Goal: Book appointment/travel/reservation

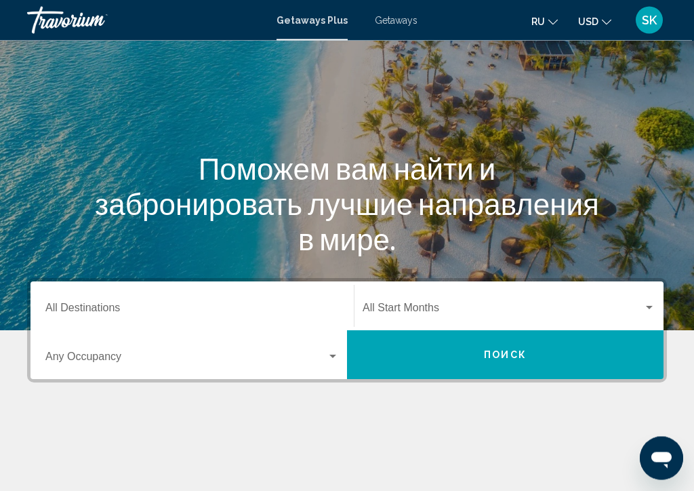
scroll to position [77, 0]
click at [136, 310] on input "Destination All Destinations" at bounding box center [192, 310] width 294 height 12
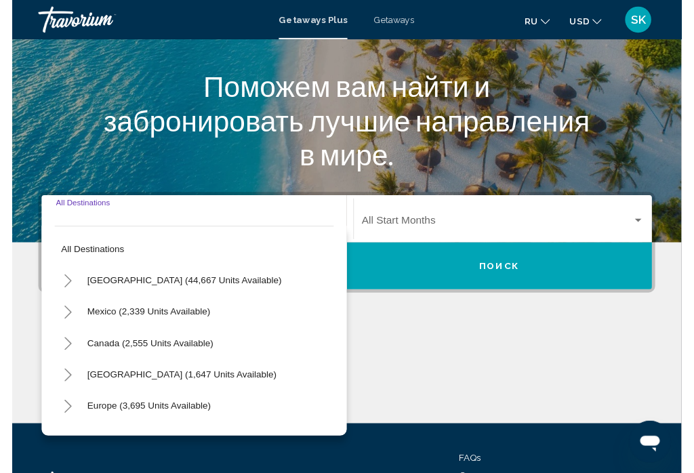
scroll to position [270, 0]
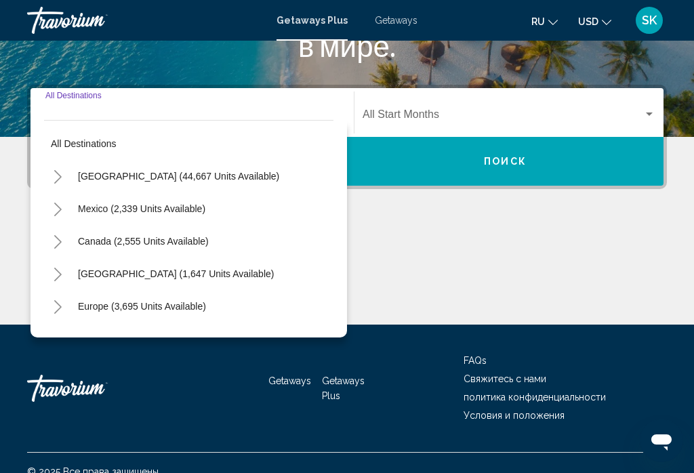
click at [166, 312] on button "Europe (3,695 units available)" at bounding box center [142, 306] width 142 height 31
type input "**********"
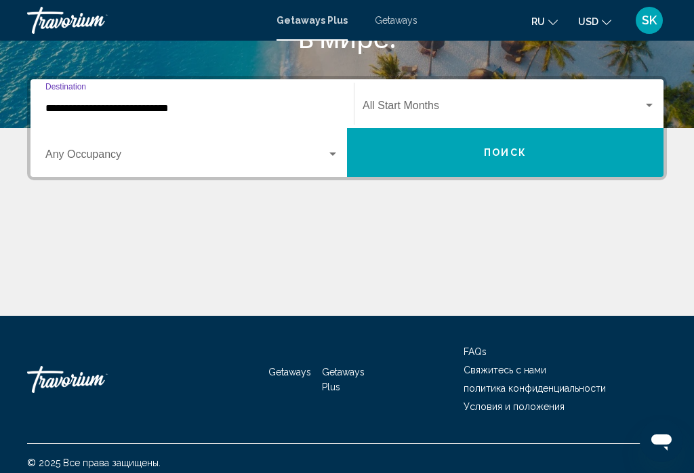
scroll to position [287, 0]
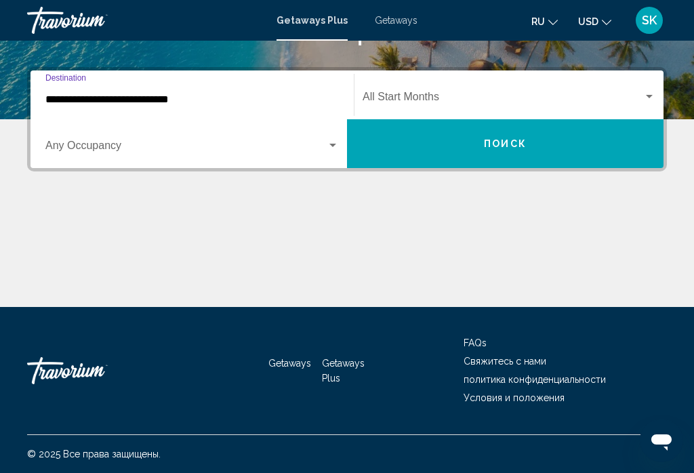
click at [333, 148] on div "Search widget" at bounding box center [333, 145] width 12 height 11
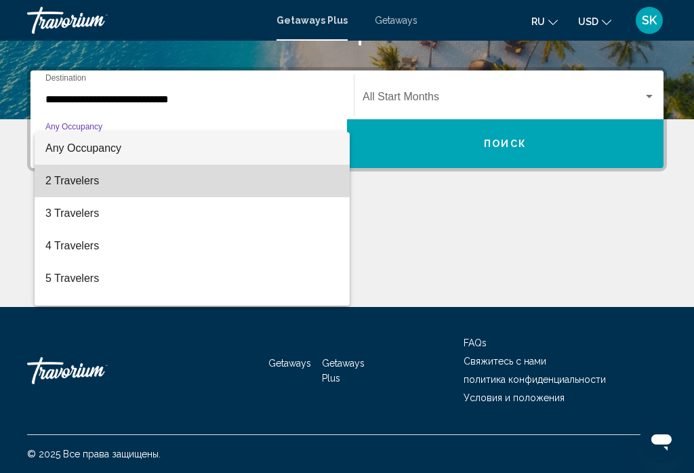
click at [91, 185] on span "2 Travelers" at bounding box center [192, 181] width 294 height 33
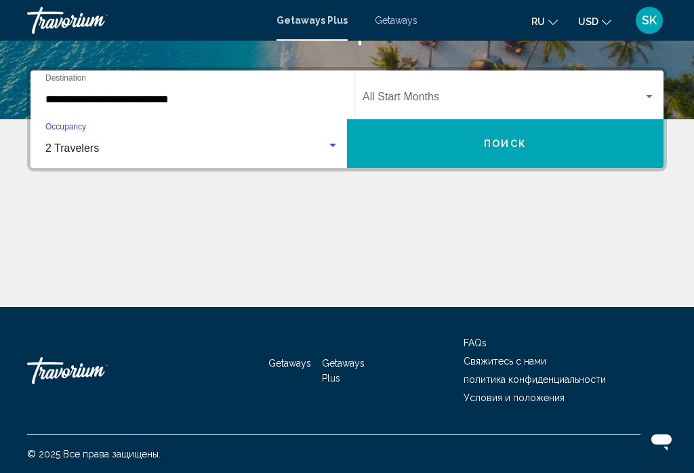
click at [649, 102] on div "Search widget" at bounding box center [649, 97] width 12 height 11
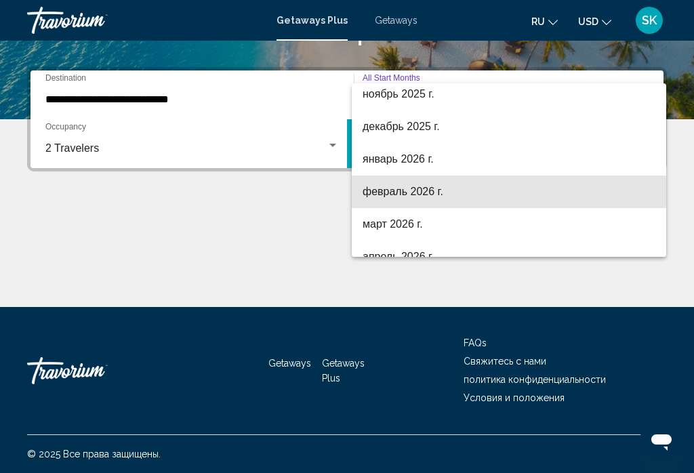
scroll to position [140, 0]
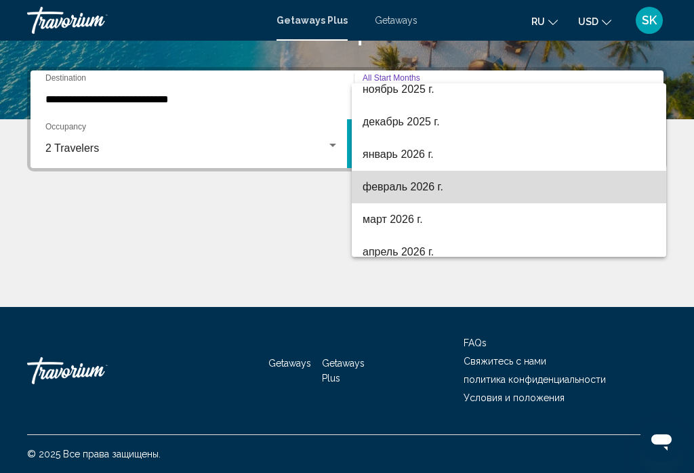
click at [431, 190] on span "февраль 2026 г." at bounding box center [509, 187] width 293 height 33
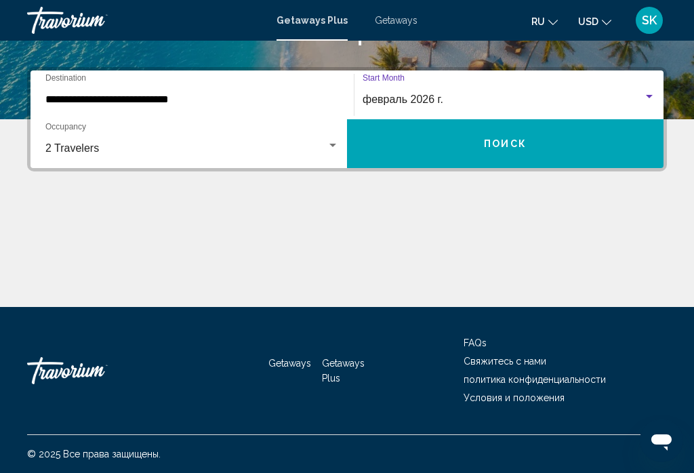
click at [534, 148] on button "Поиск" at bounding box center [505, 143] width 317 height 49
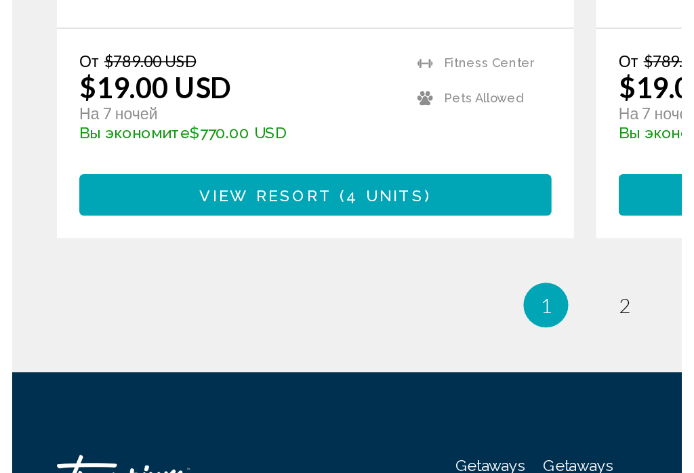
scroll to position [3099, 0]
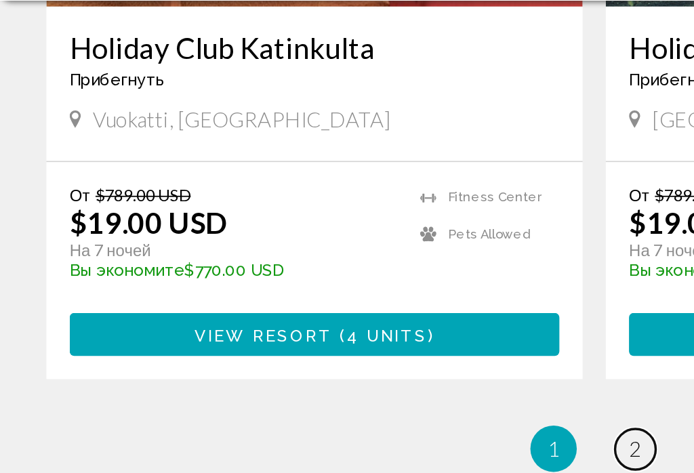
click at [370, 376] on span "2" at bounding box center [370, 383] width 7 height 15
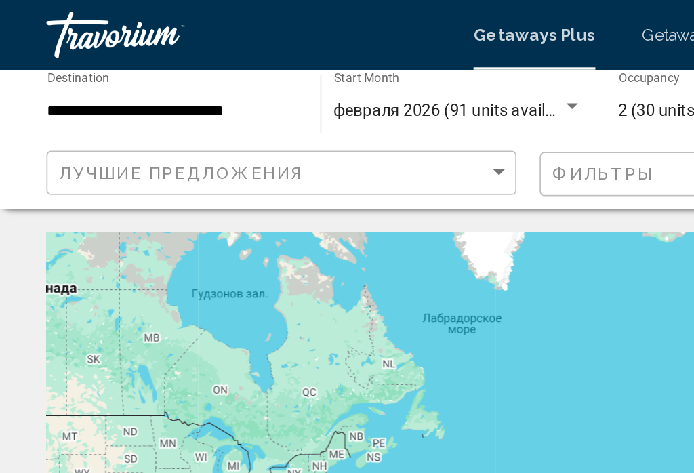
click at [335, 64] on div "Search widget" at bounding box center [334, 62] width 12 height 11
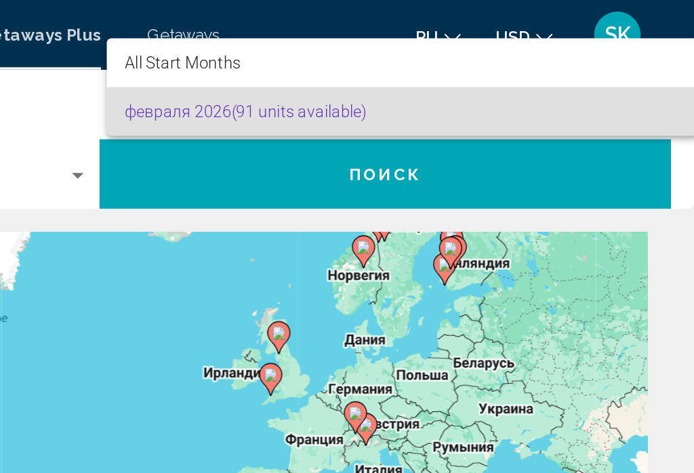
click at [362, 73] on span "февраля 2026 (91 units available)" at bounding box center [524, 65] width 325 height 28
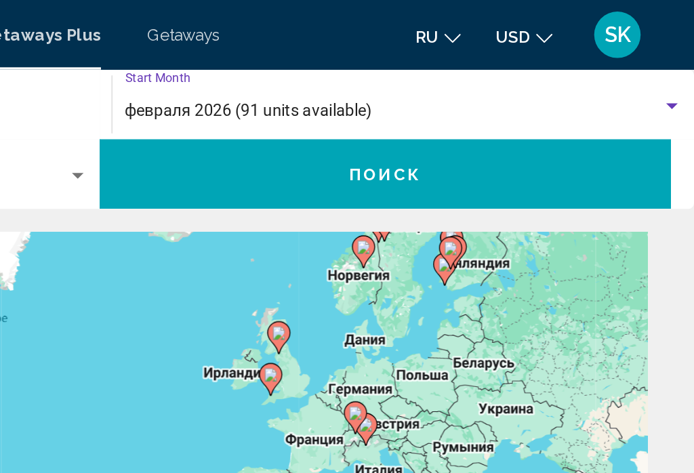
click at [675, 64] on div "Search widget" at bounding box center [681, 62] width 12 height 11
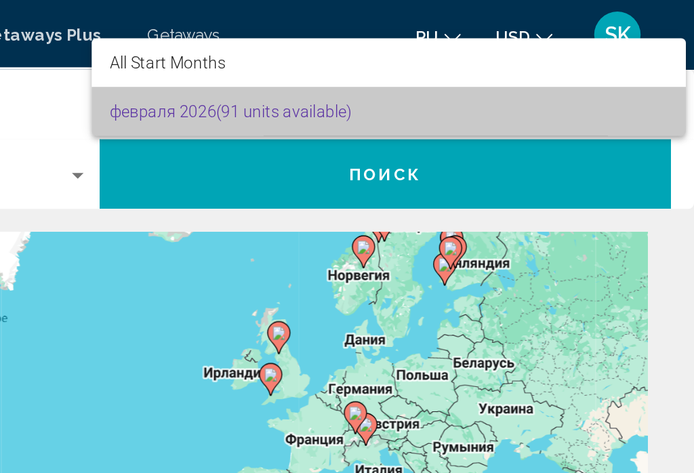
click at [381, 68] on span "февраля 2026 (91 units available)" at bounding box center [515, 65] width 325 height 28
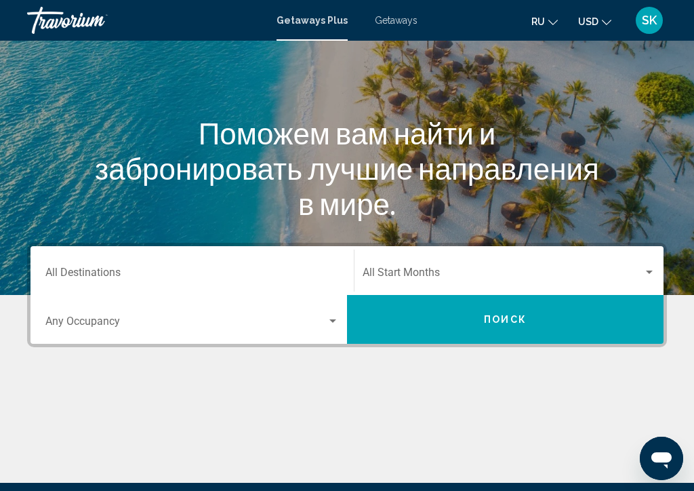
scroll to position [113, 0]
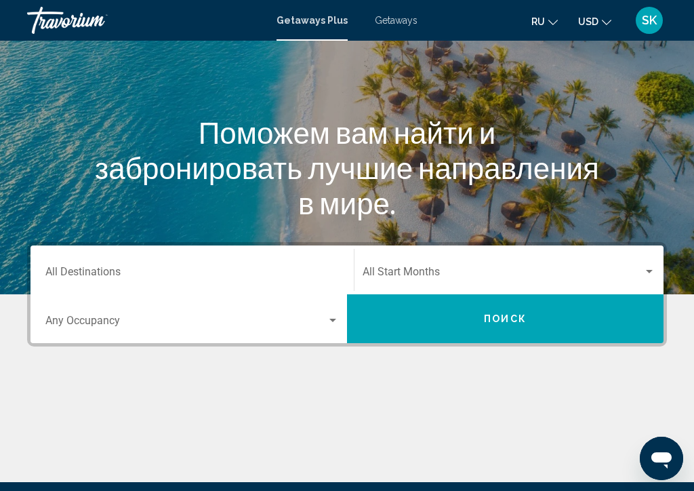
click at [319, 270] on input "Destination All Destinations" at bounding box center [192, 274] width 294 height 12
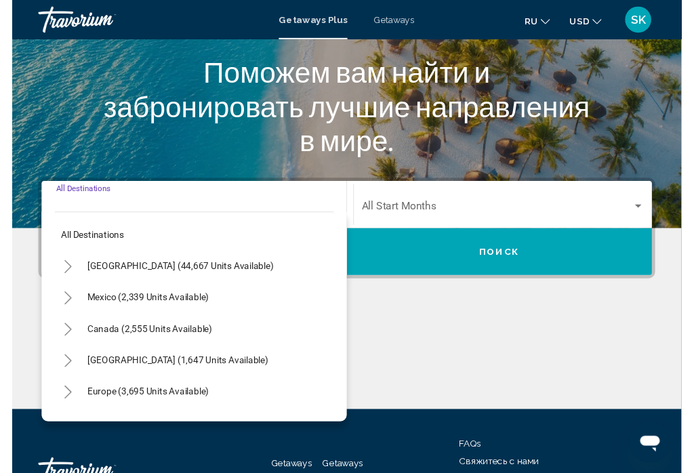
scroll to position [270, 0]
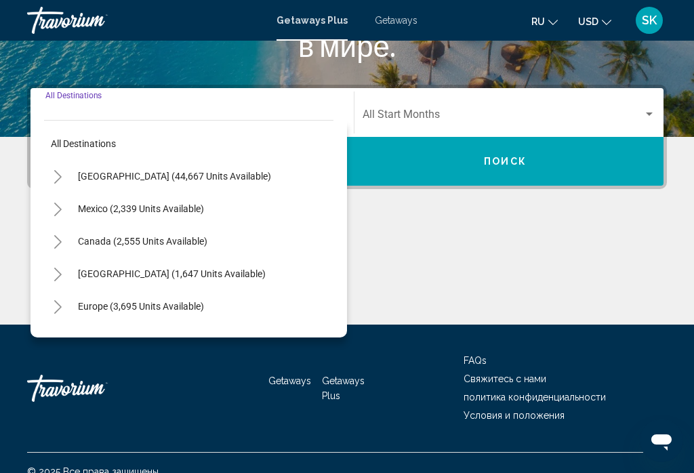
click at [175, 309] on span "Europe (3,695 units available)" at bounding box center [141, 306] width 126 height 11
type input "**********"
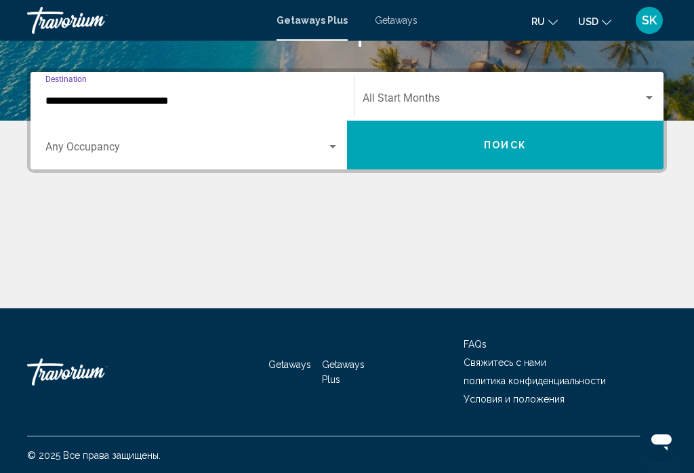
scroll to position [287, 0]
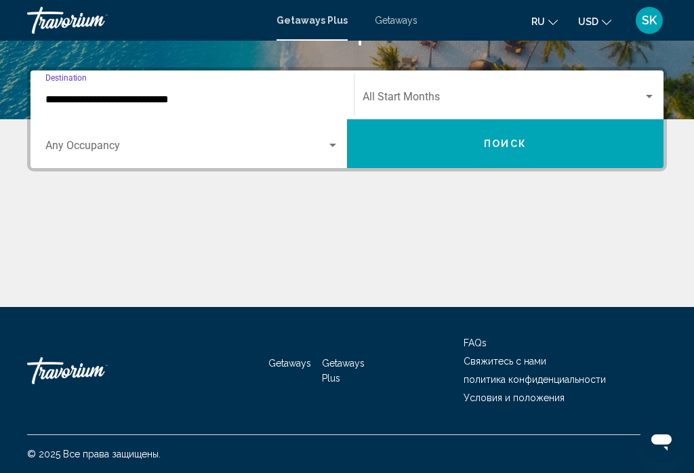
click at [333, 153] on div "Search widget" at bounding box center [192, 148] width 294 height 12
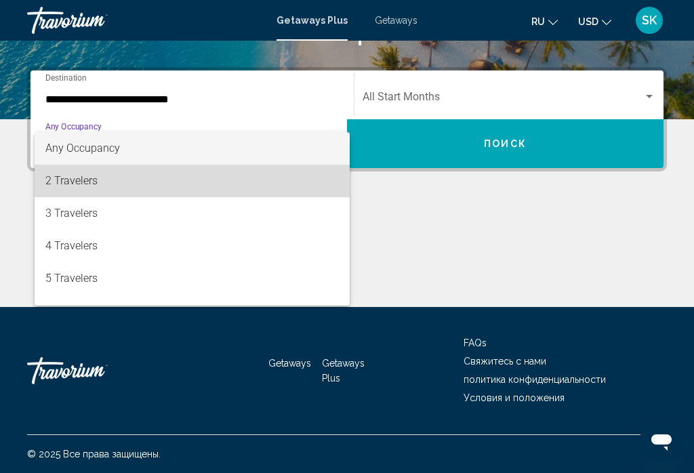
click at [85, 184] on span "2 Travelers" at bounding box center [192, 181] width 294 height 33
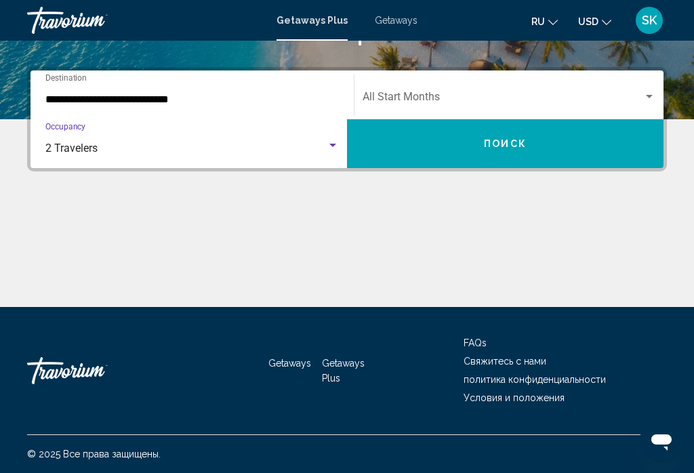
click at [653, 99] on div "Search widget" at bounding box center [649, 97] width 12 height 11
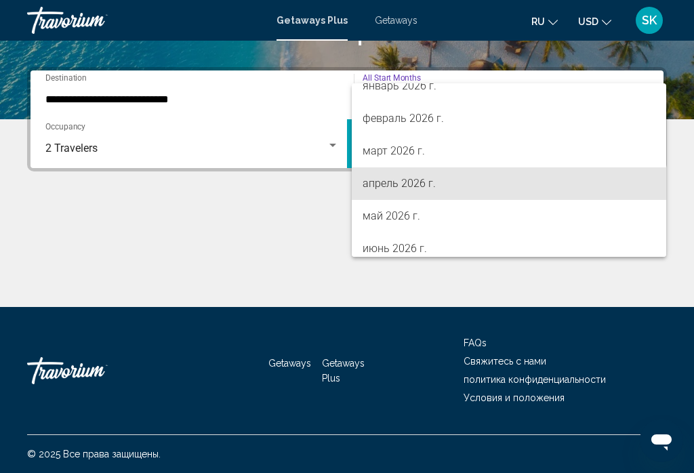
scroll to position [209, 0]
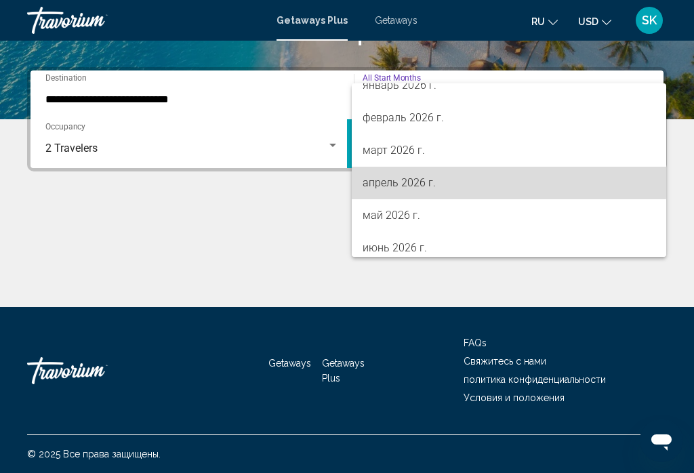
click at [464, 182] on span "апрель 2026 г." at bounding box center [509, 183] width 293 height 33
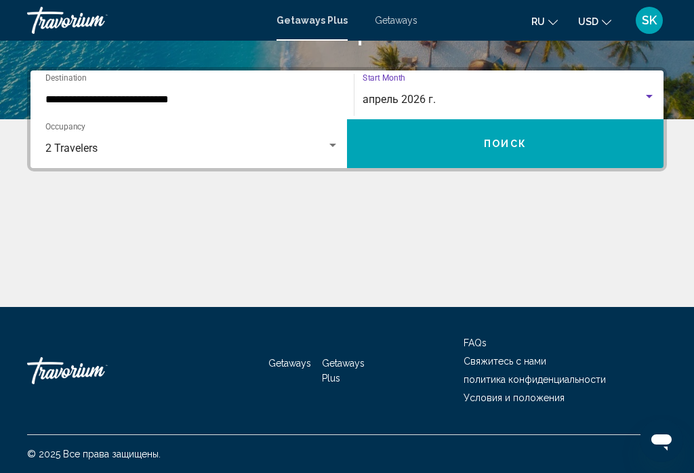
click at [565, 152] on button "Поиск" at bounding box center [505, 143] width 317 height 49
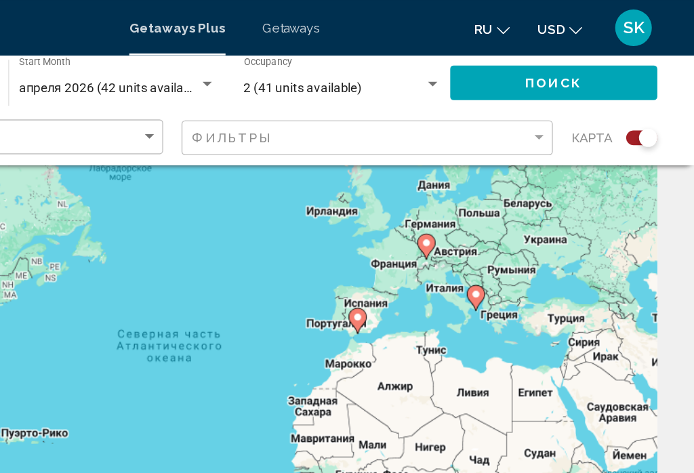
scroll to position [60, 0]
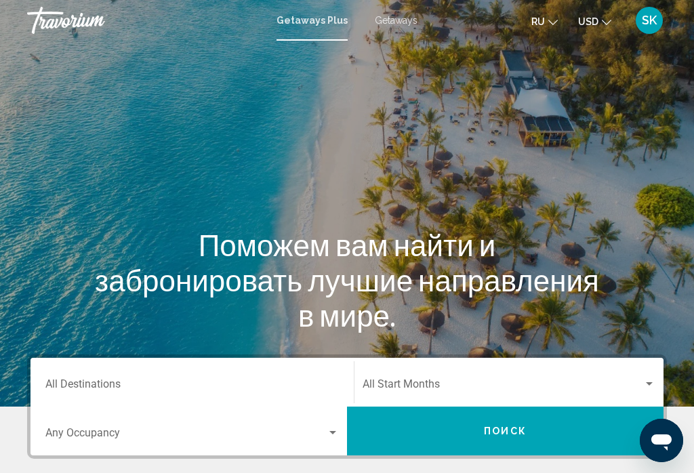
click at [290, 381] on input "Destination All Destinations" at bounding box center [192, 387] width 294 height 12
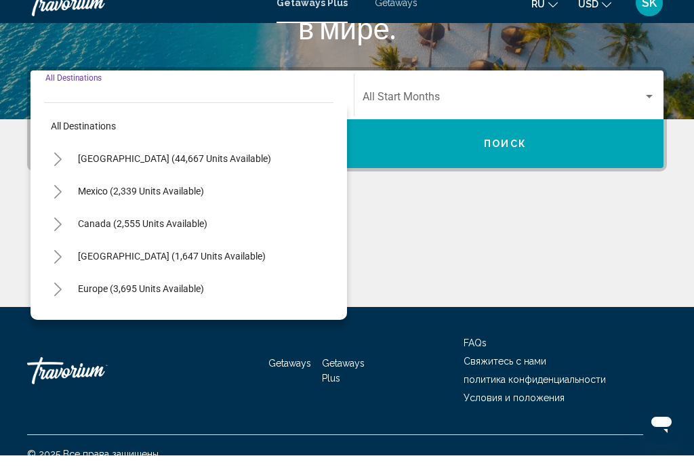
scroll to position [287, 0]
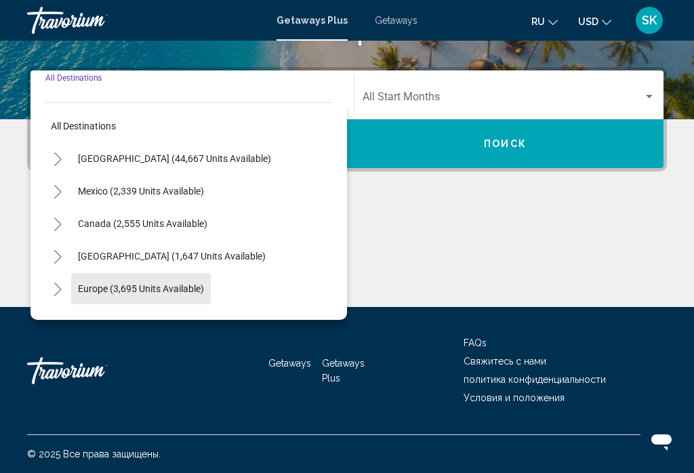
click at [202, 296] on button "Europe (3,695 units available)" at bounding box center [141, 288] width 140 height 31
type input "**********"
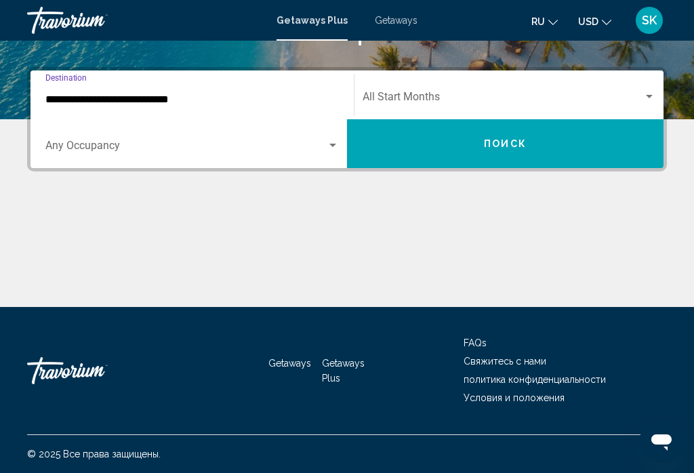
click at [327, 153] on div "Search widget" at bounding box center [192, 148] width 294 height 12
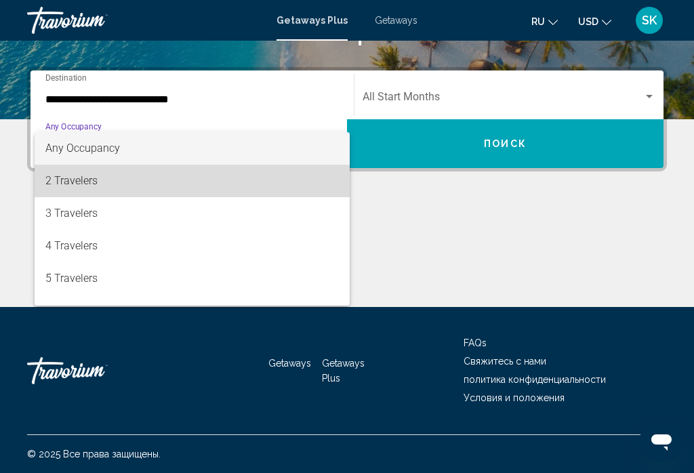
click at [92, 180] on span "2 Travelers" at bounding box center [192, 181] width 294 height 33
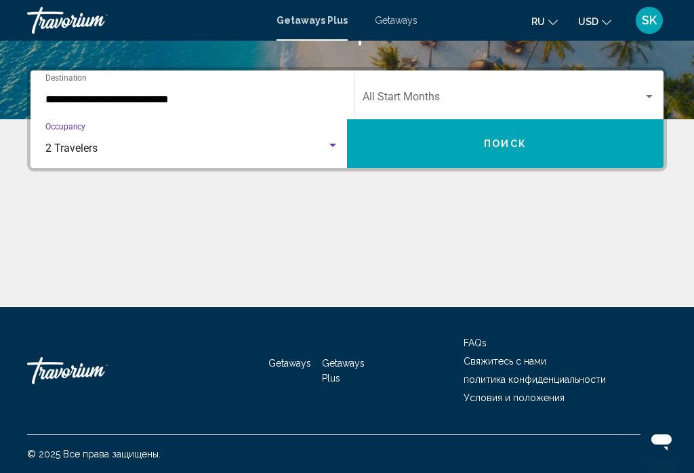
click at [642, 104] on span "Search widget" at bounding box center [503, 100] width 281 height 12
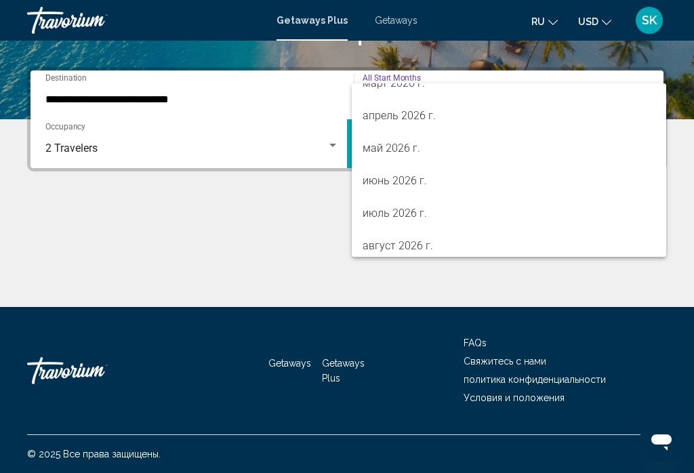
scroll to position [277, 0]
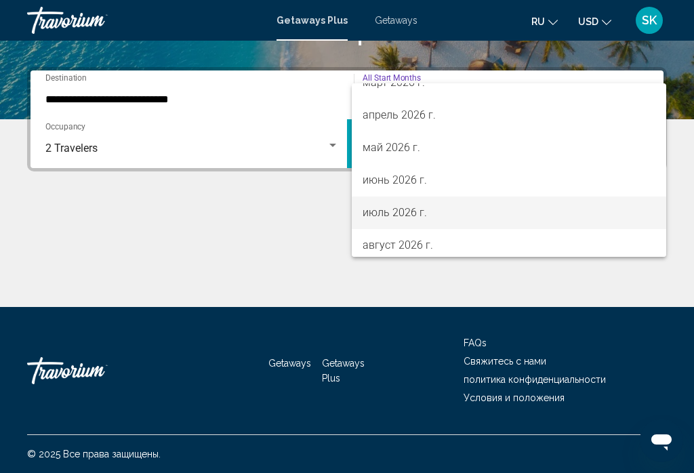
click at [416, 214] on span "июль 2026 г." at bounding box center [509, 213] width 293 height 33
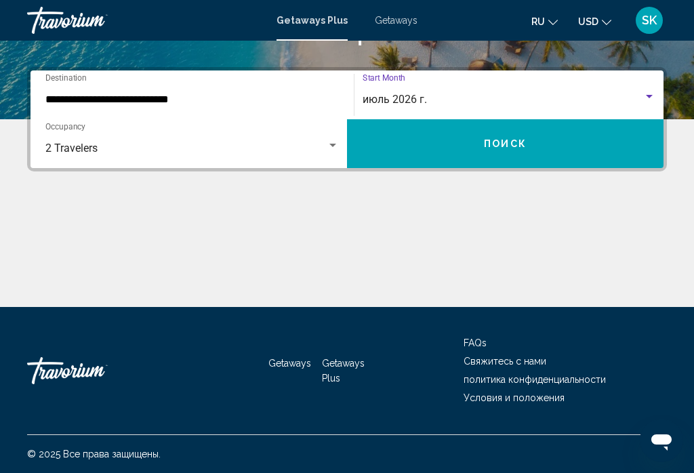
click at [553, 156] on button "Поиск" at bounding box center [505, 143] width 317 height 49
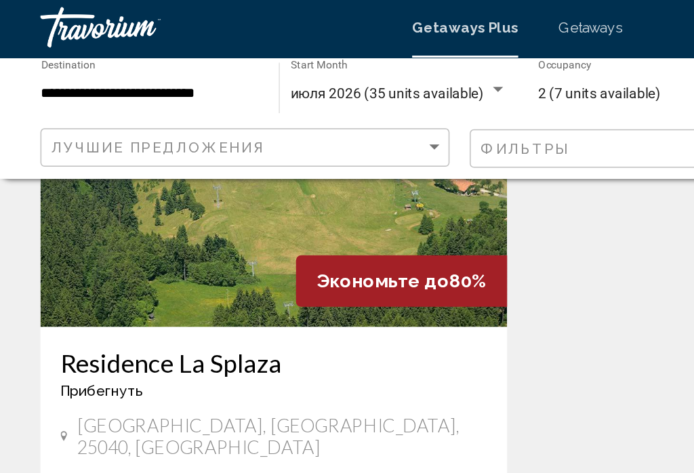
scroll to position [594, 0]
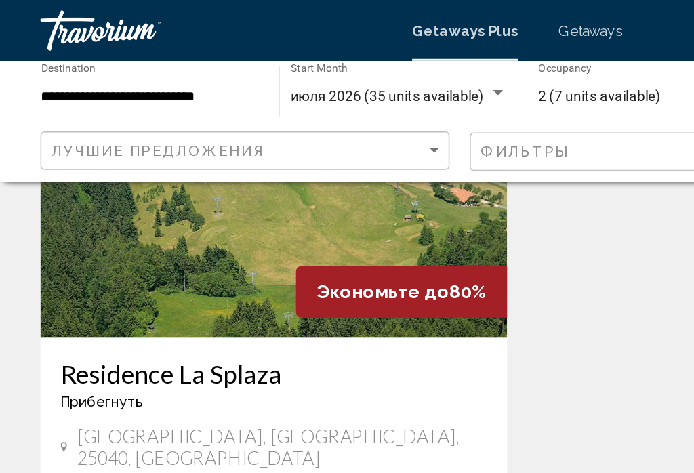
click at [176, 240] on h3 "Residence La Splaza" at bounding box center [184, 250] width 286 height 20
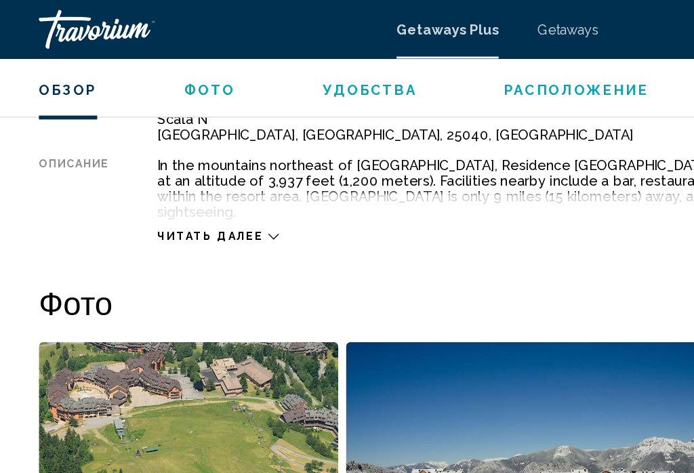
scroll to position [723, 0]
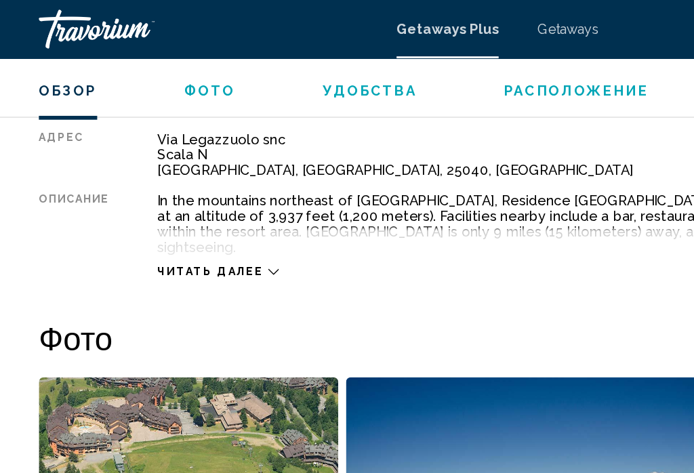
click at [251, 60] on span "Удобства" at bounding box center [258, 63] width 66 height 11
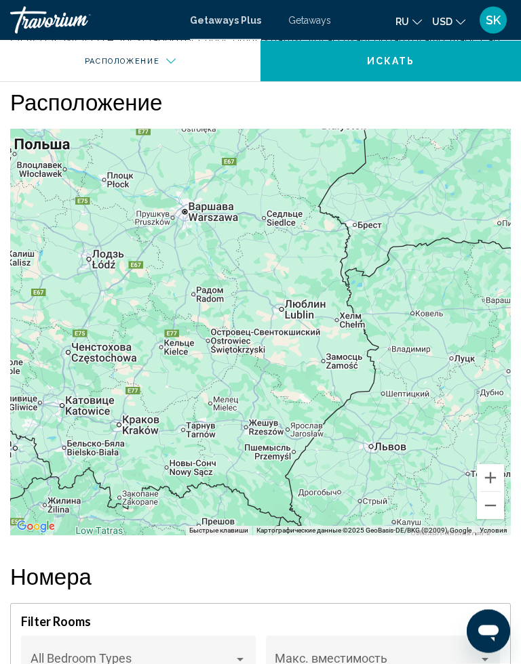
scroll to position [1779, 0]
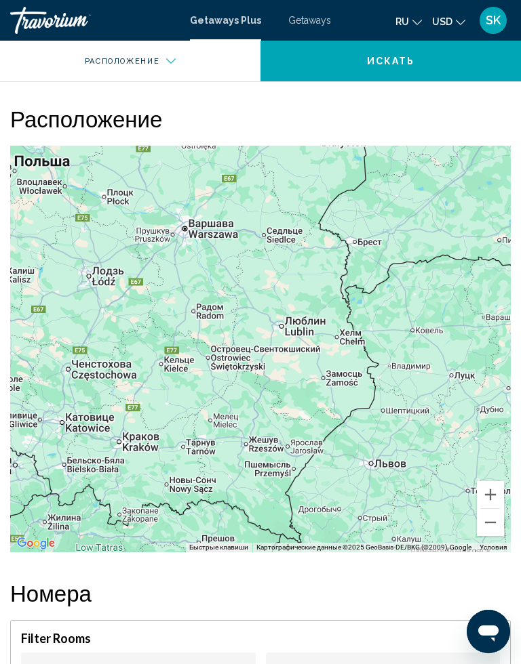
click at [433, 416] on div "Main content" at bounding box center [260, 349] width 500 height 407
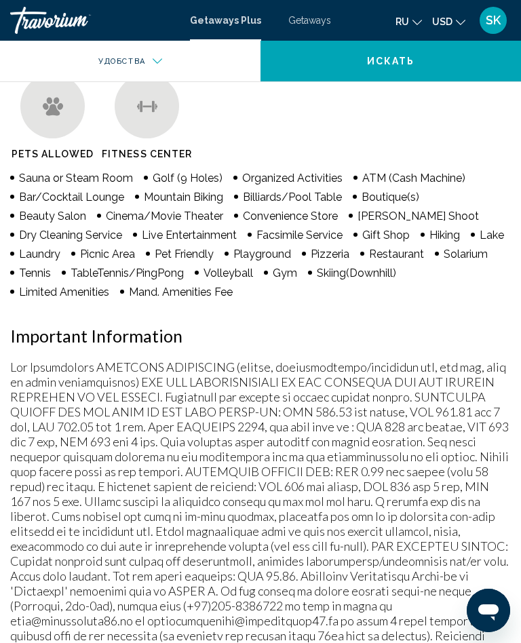
scroll to position [810, 0]
